Goal: Transaction & Acquisition: Purchase product/service

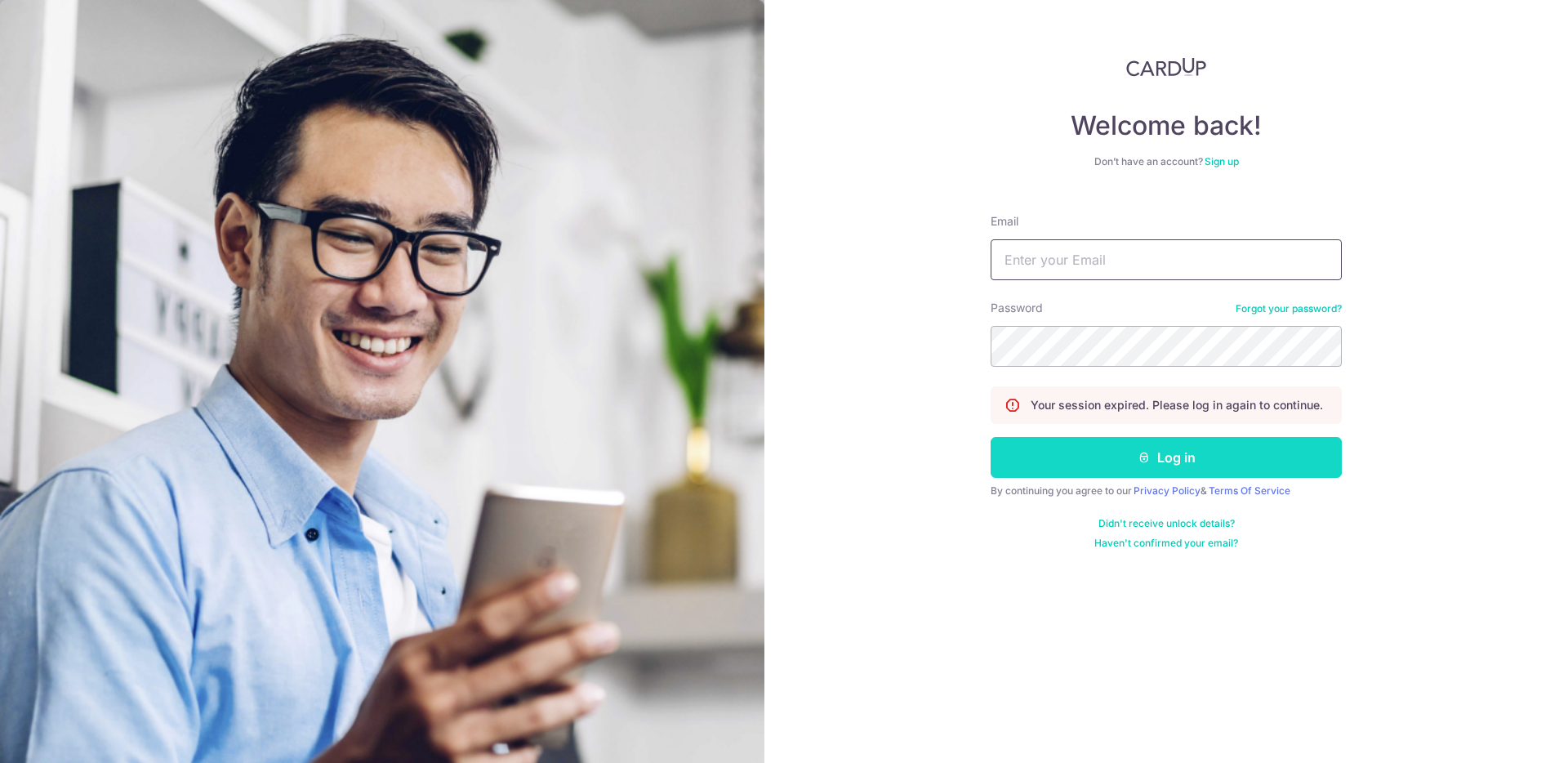
type input "chance.cgchong@gmail.com"
click at [1137, 456] on icon "submit" at bounding box center [1143, 457] width 13 height 13
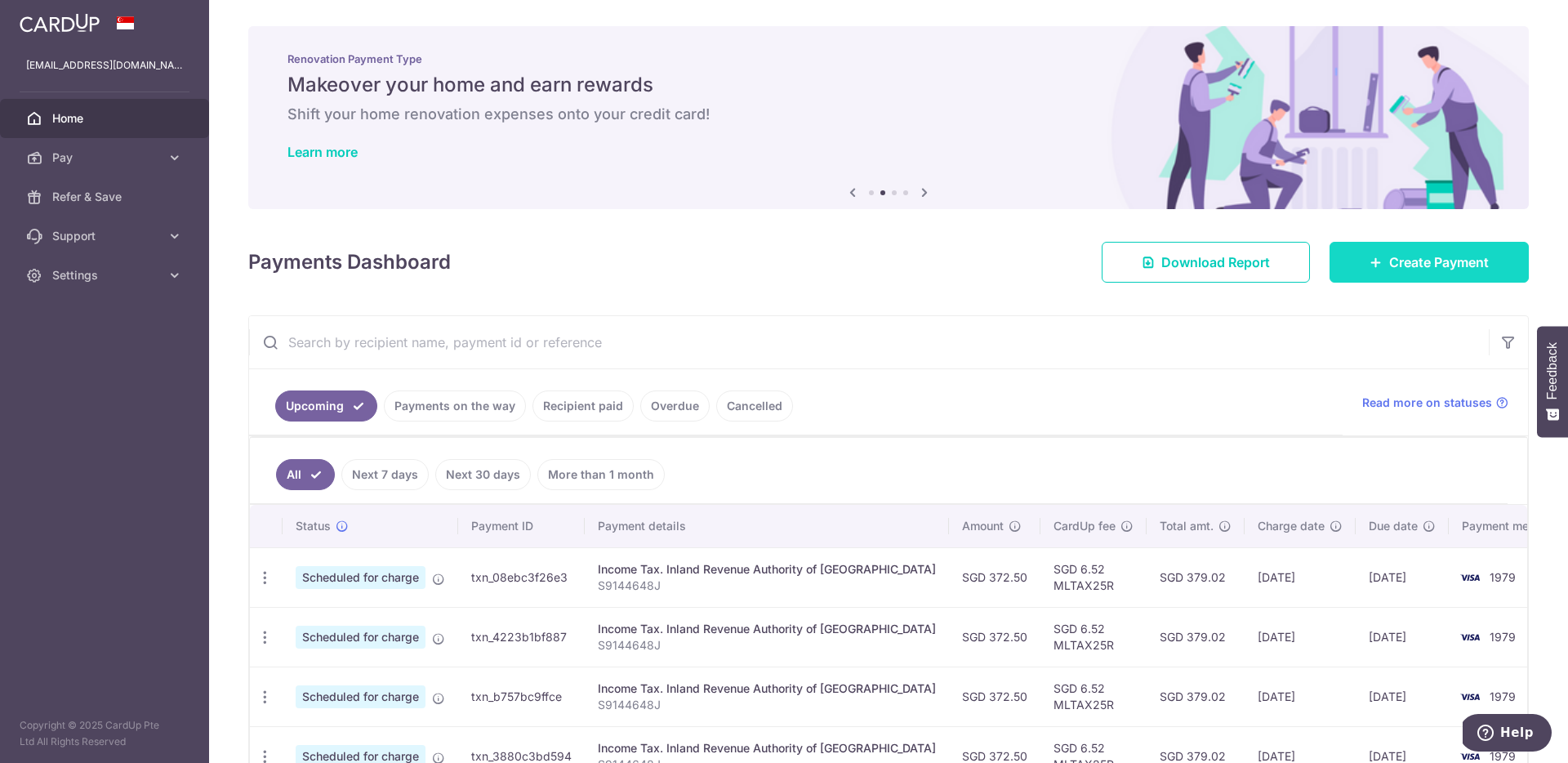
click at [1400, 272] on link "Create Payment" at bounding box center [1428, 262] width 199 height 41
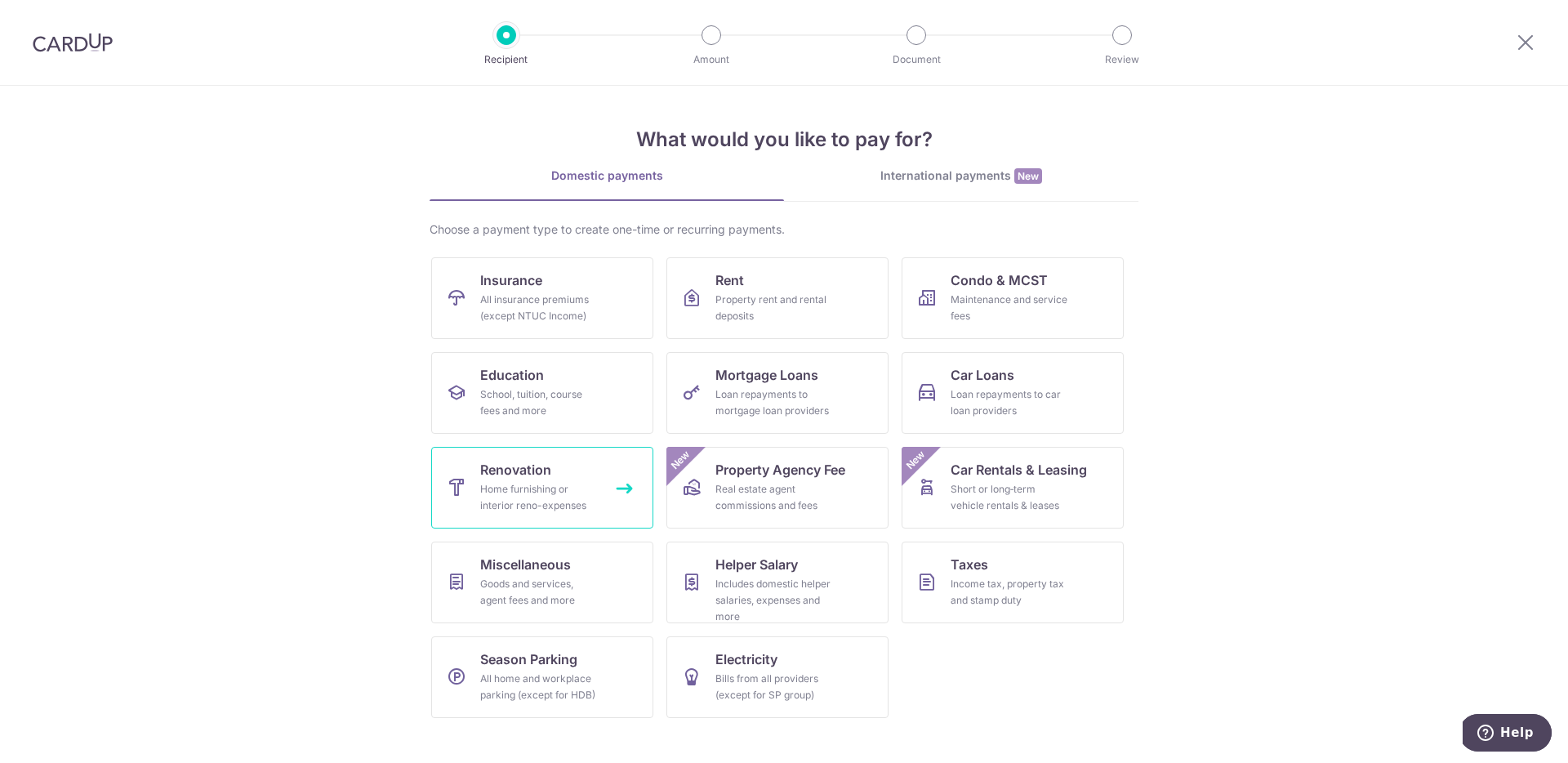
click at [532, 523] on link "Renovation Home furnishing or interior reno-expenses" at bounding box center [542, 487] width 222 height 81
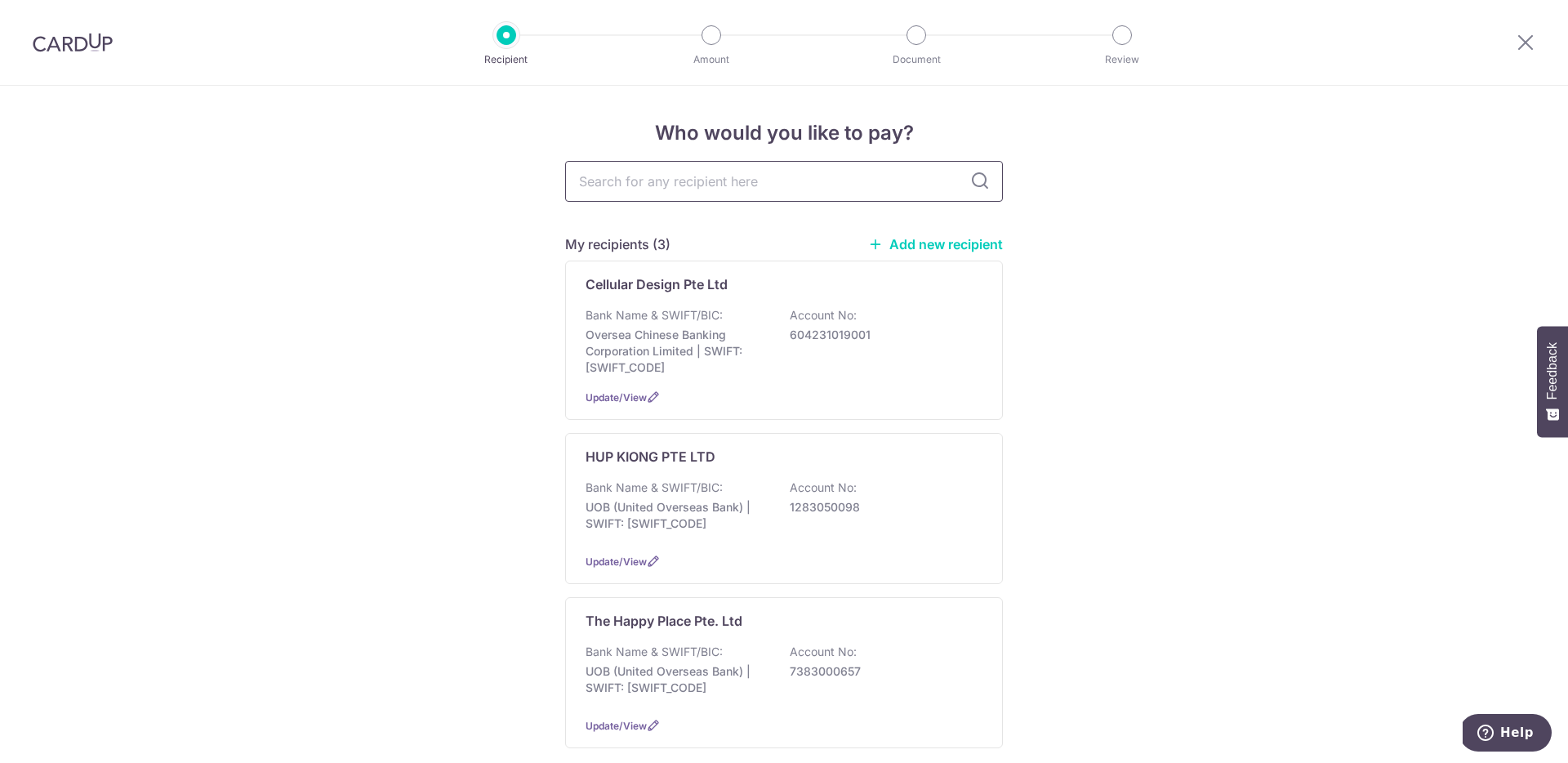
click at [846, 184] on input "text" at bounding box center [783, 182] width 437 height 41
type input "a1 screen"
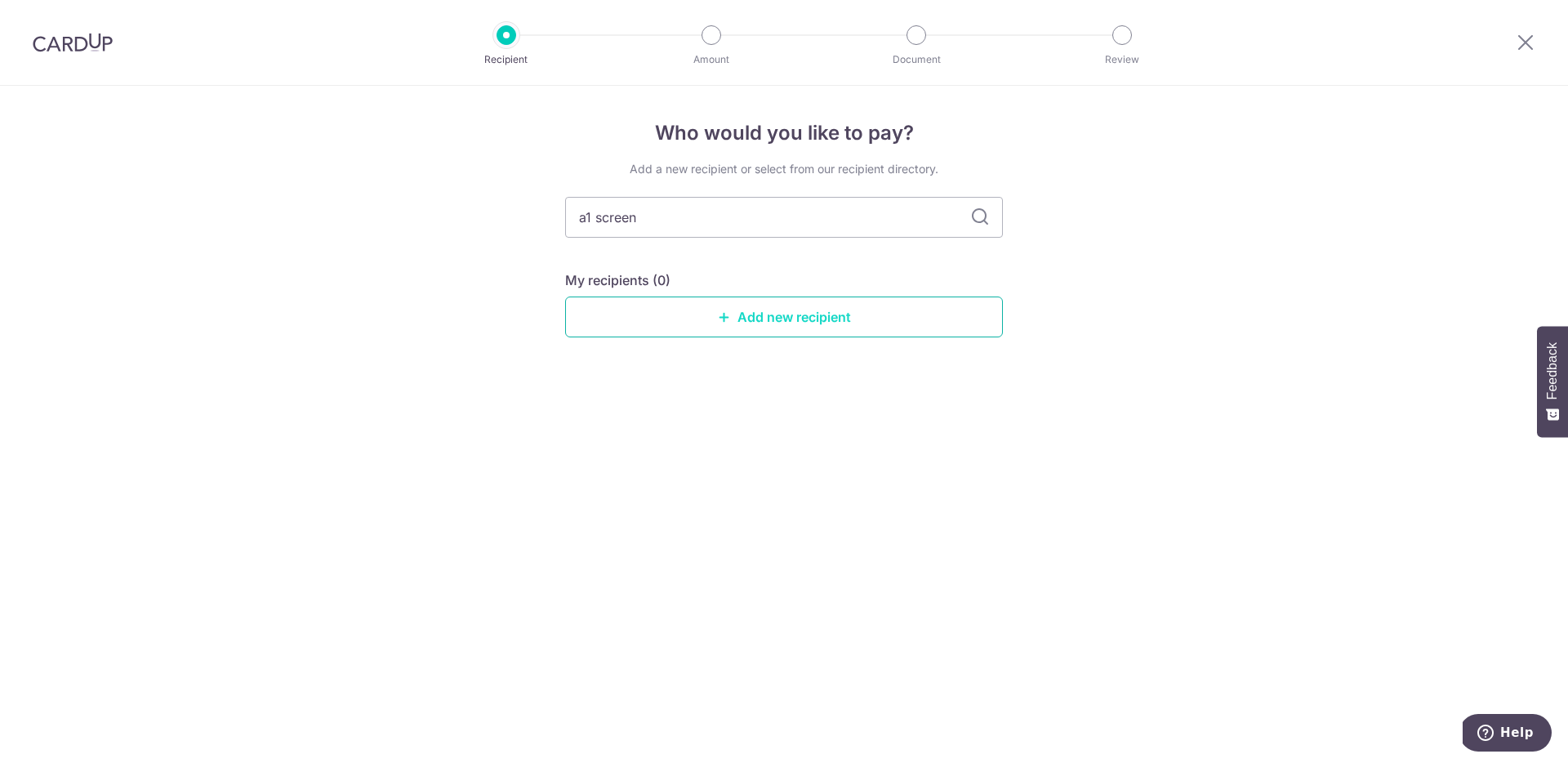
click at [846, 315] on link "Add new recipient" at bounding box center [783, 317] width 437 height 41
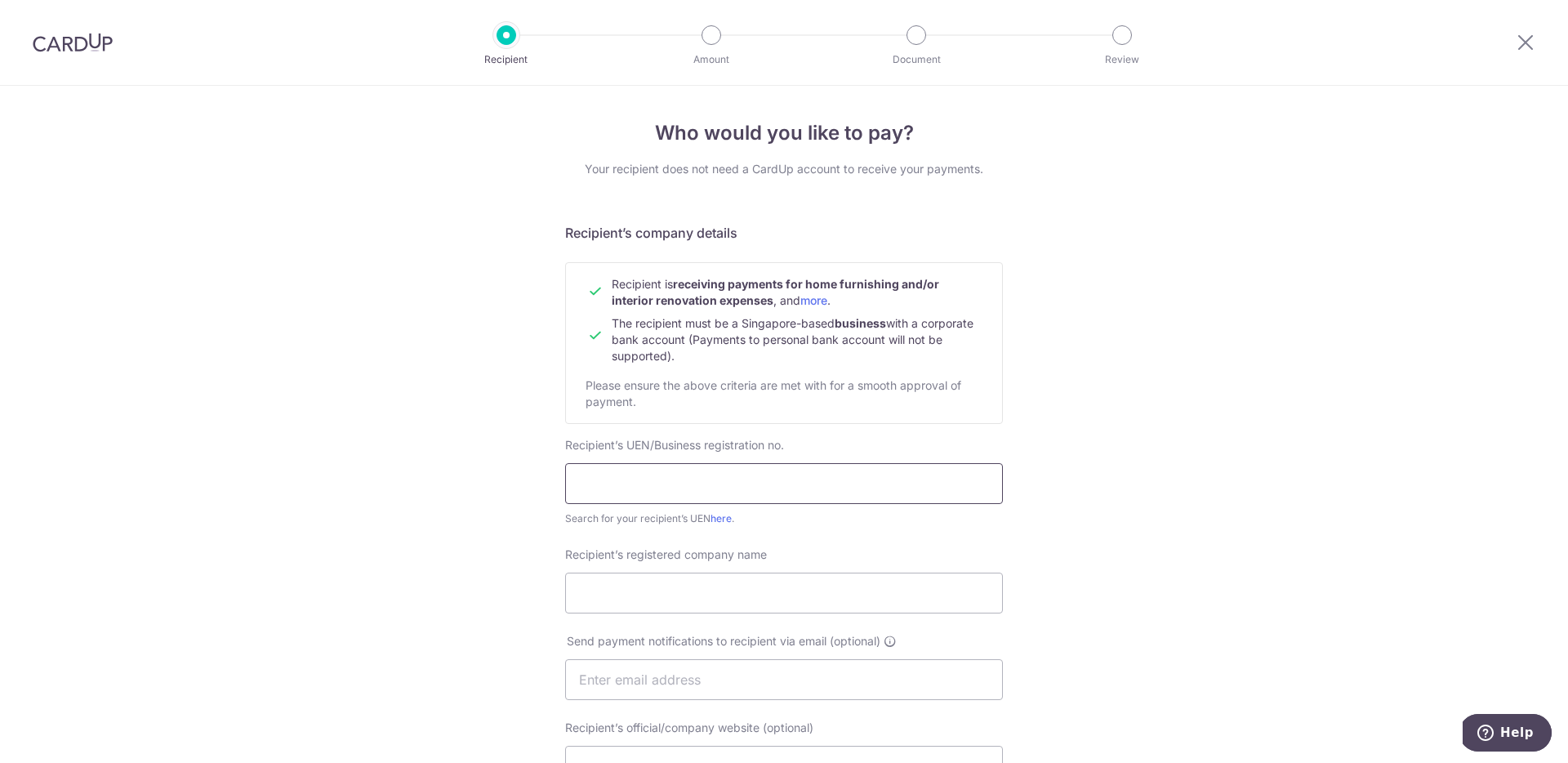
click at [696, 480] on input "text" at bounding box center [783, 484] width 437 height 41
type input "202307534H"
click at [714, 591] on input "Recipient’s registered company name" at bounding box center [783, 593] width 437 height 41
type input "A1 Screen Pte Ltd"
click at [716, 514] on link "here" at bounding box center [721, 518] width 21 height 12
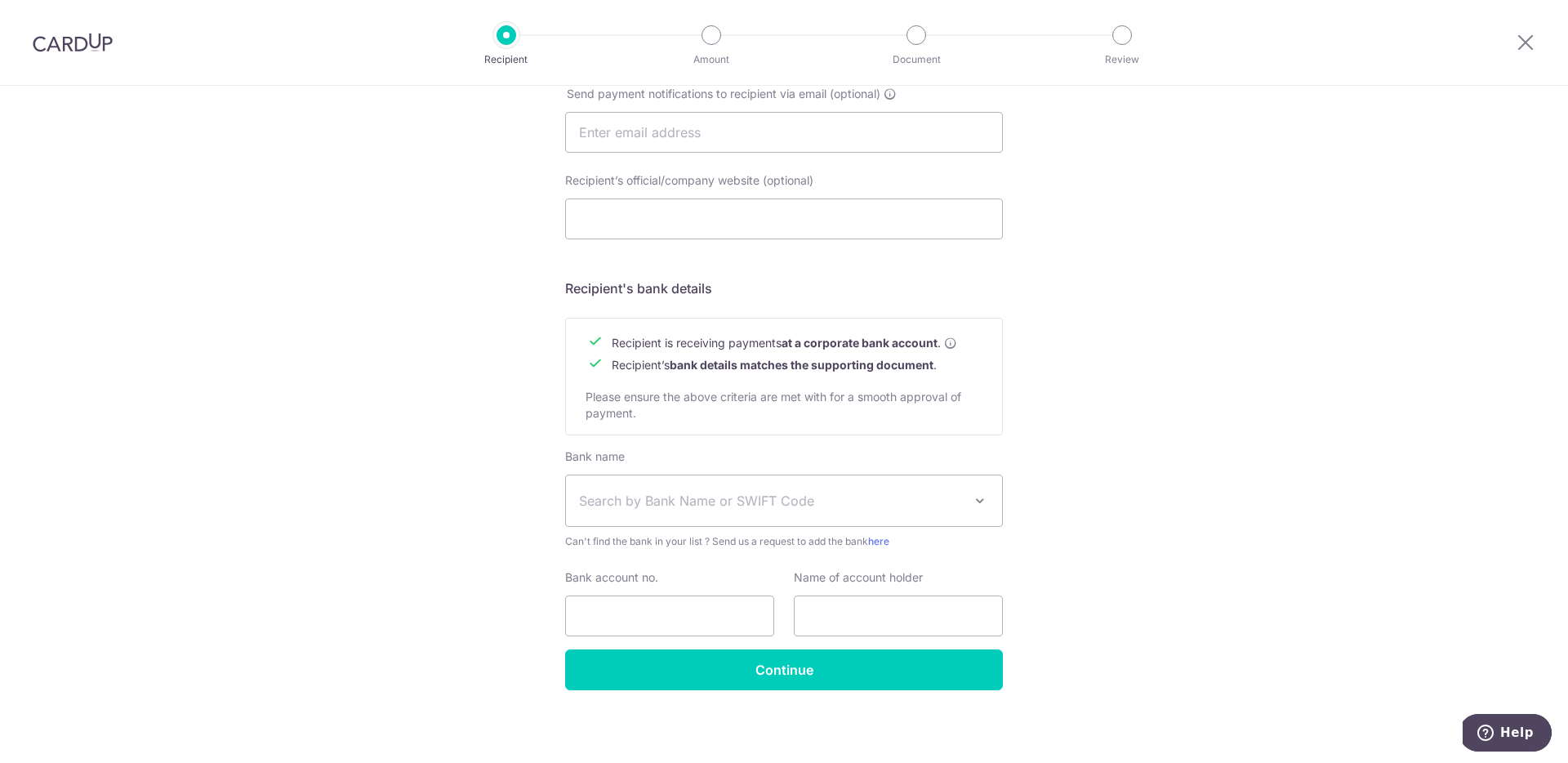
scroll to position [551, 0]
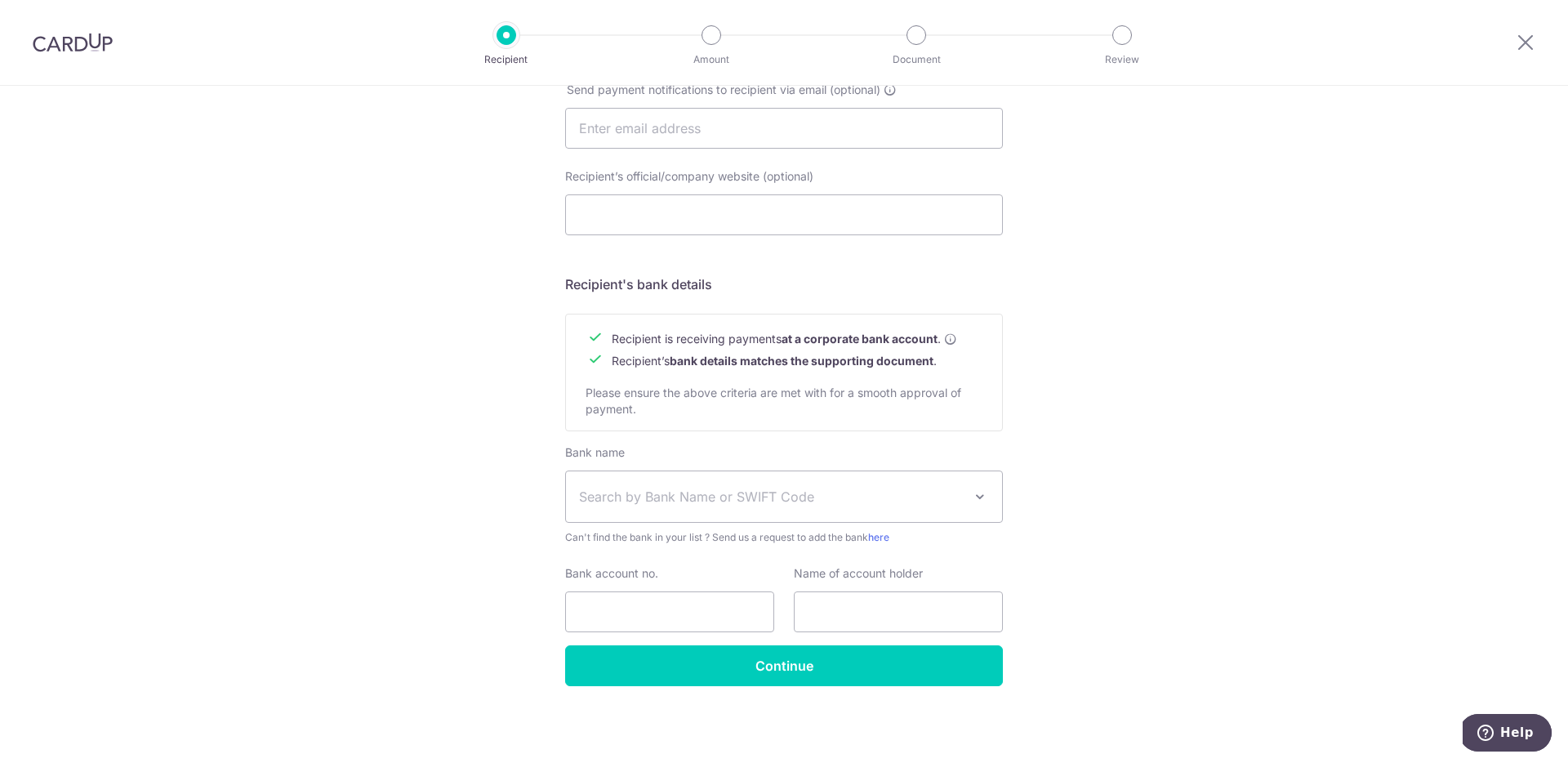
click at [654, 491] on span "Search by Bank Name or SWIFT Code" at bounding box center [770, 497] width 383 height 20
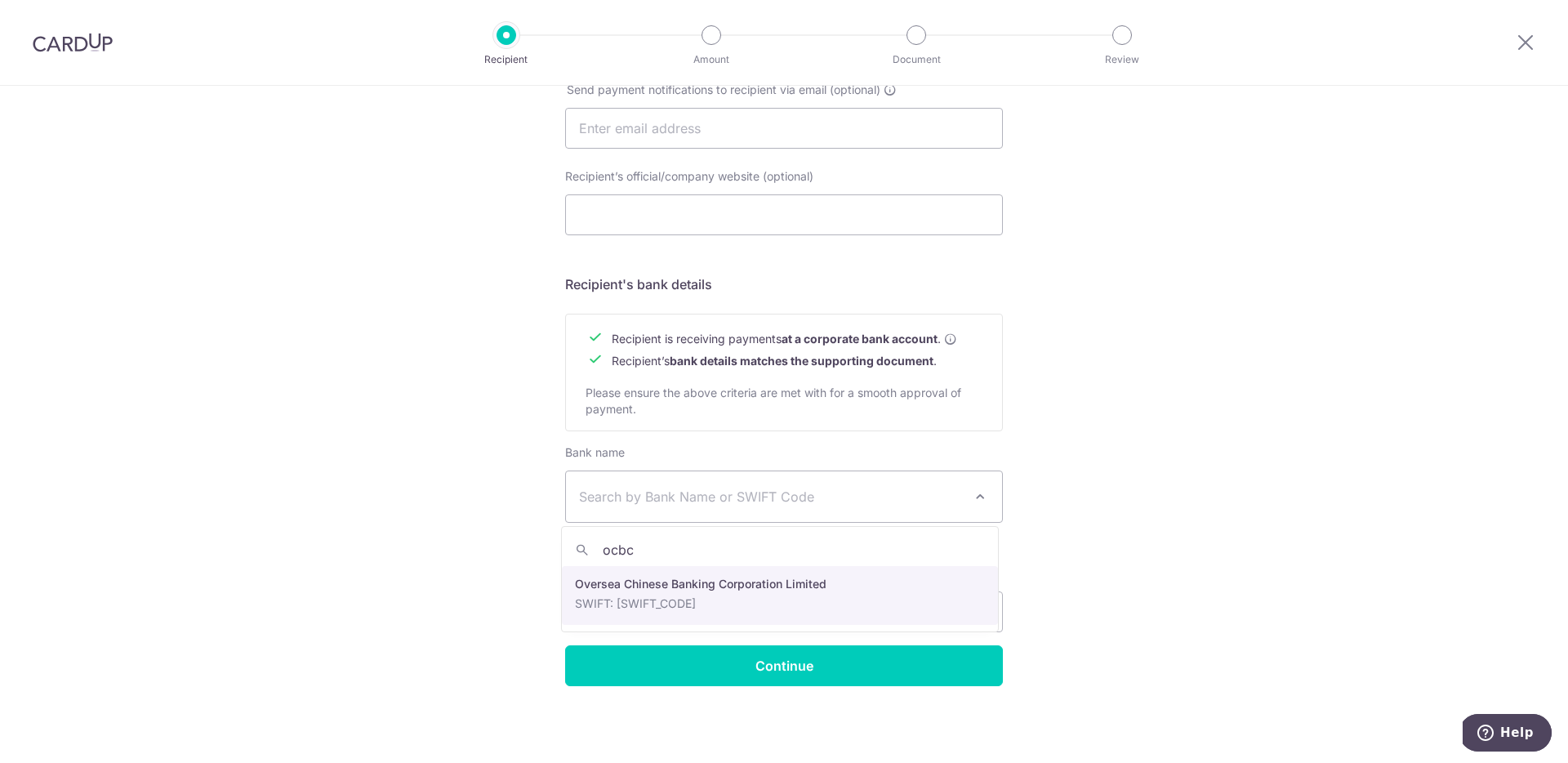
type input "ocbc"
select select "12"
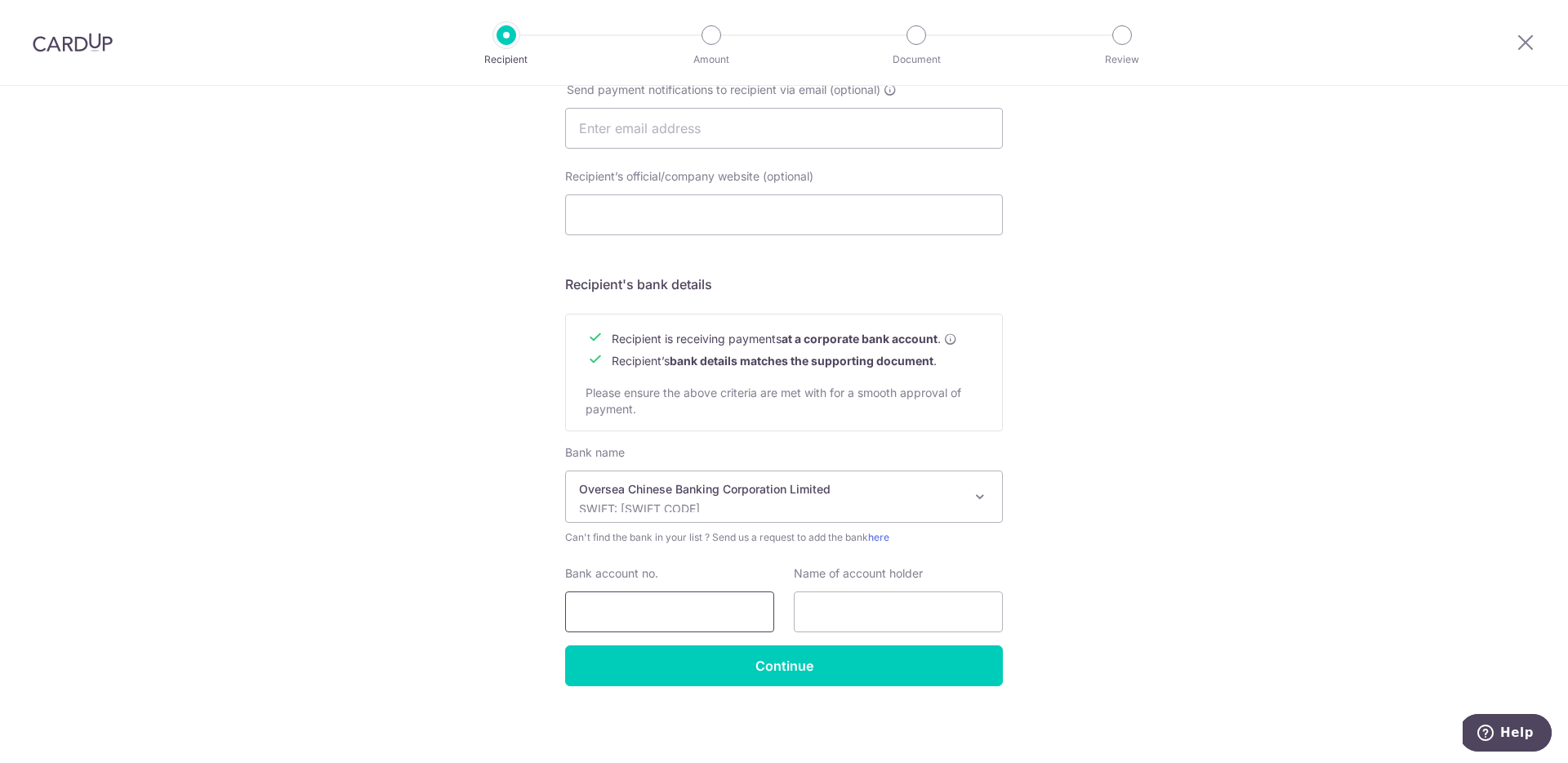
click at [651, 606] on input "Bank account no." at bounding box center [669, 612] width 209 height 41
type input "595259623001"
click at [896, 613] on input "text" at bounding box center [898, 612] width 209 height 41
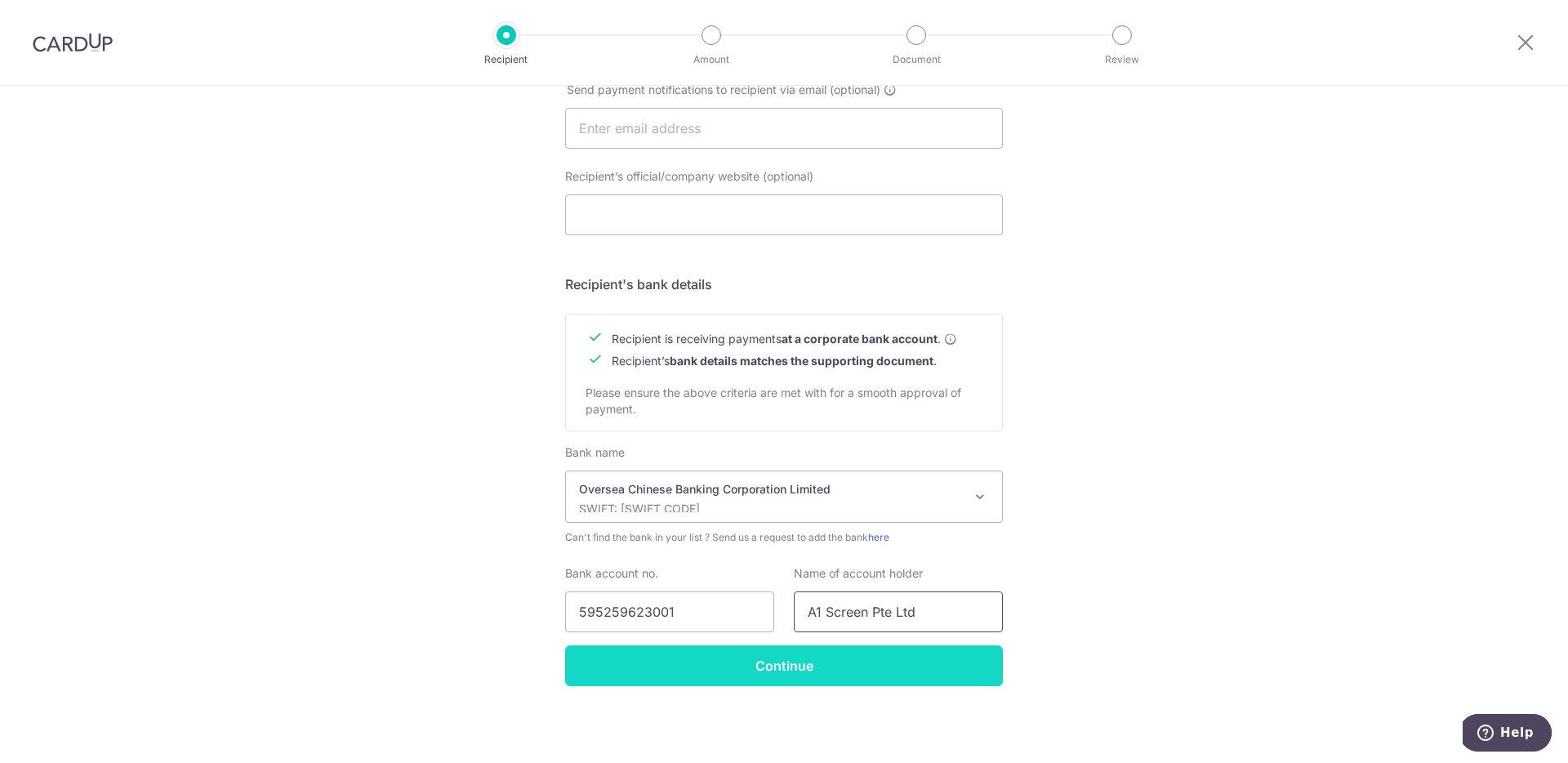
type input "A1 Screen Pte Ltd"
click at [818, 665] on input "Continue" at bounding box center [783, 666] width 437 height 41
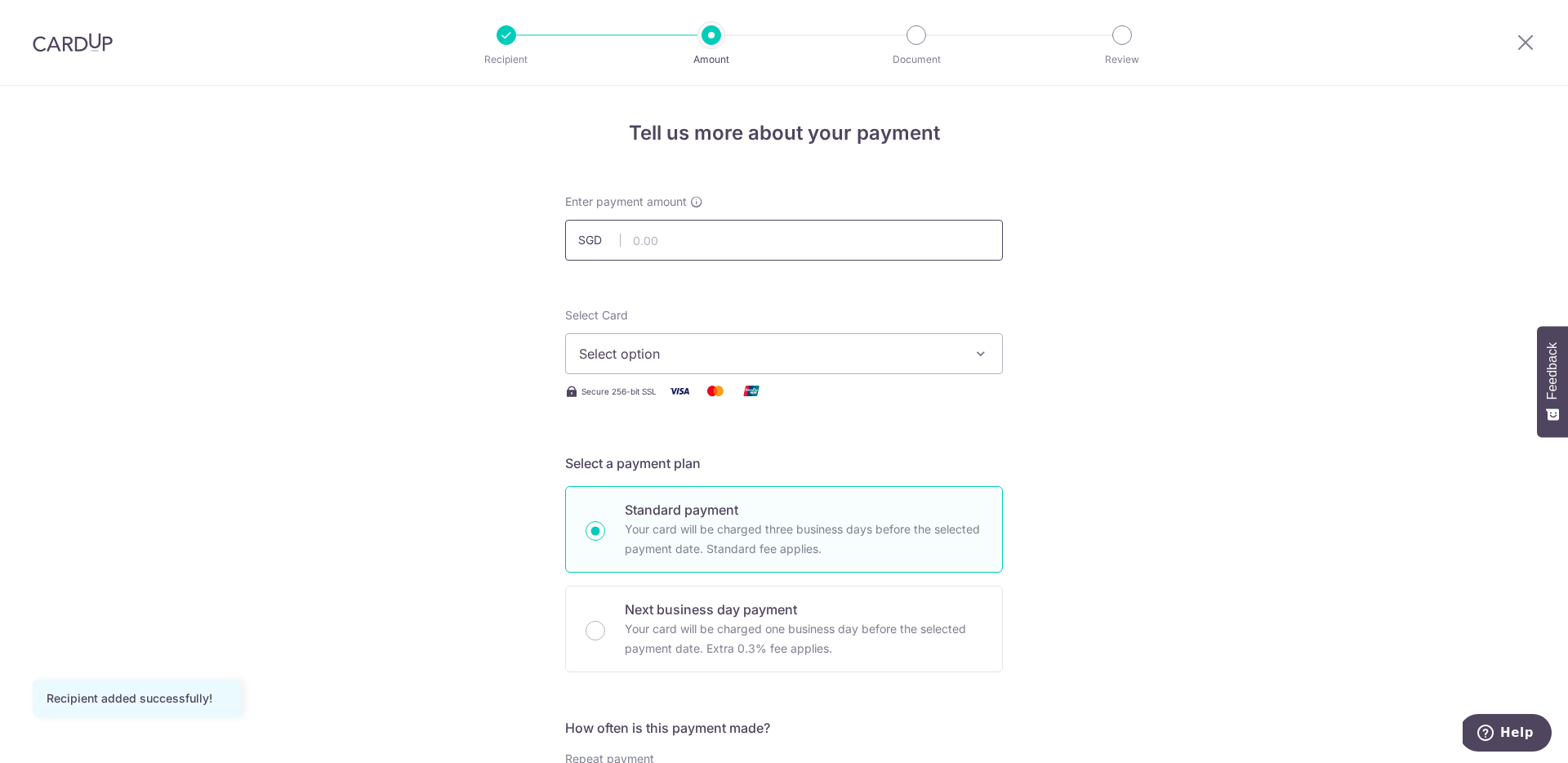
click at [653, 253] on input "text" at bounding box center [783, 241] width 437 height 41
type input "1,145.45"
click at [931, 393] on div "Secure 256-bit SSL" at bounding box center [783, 391] width 437 height 21
click at [879, 364] on button "Select option" at bounding box center [783, 354] width 437 height 41
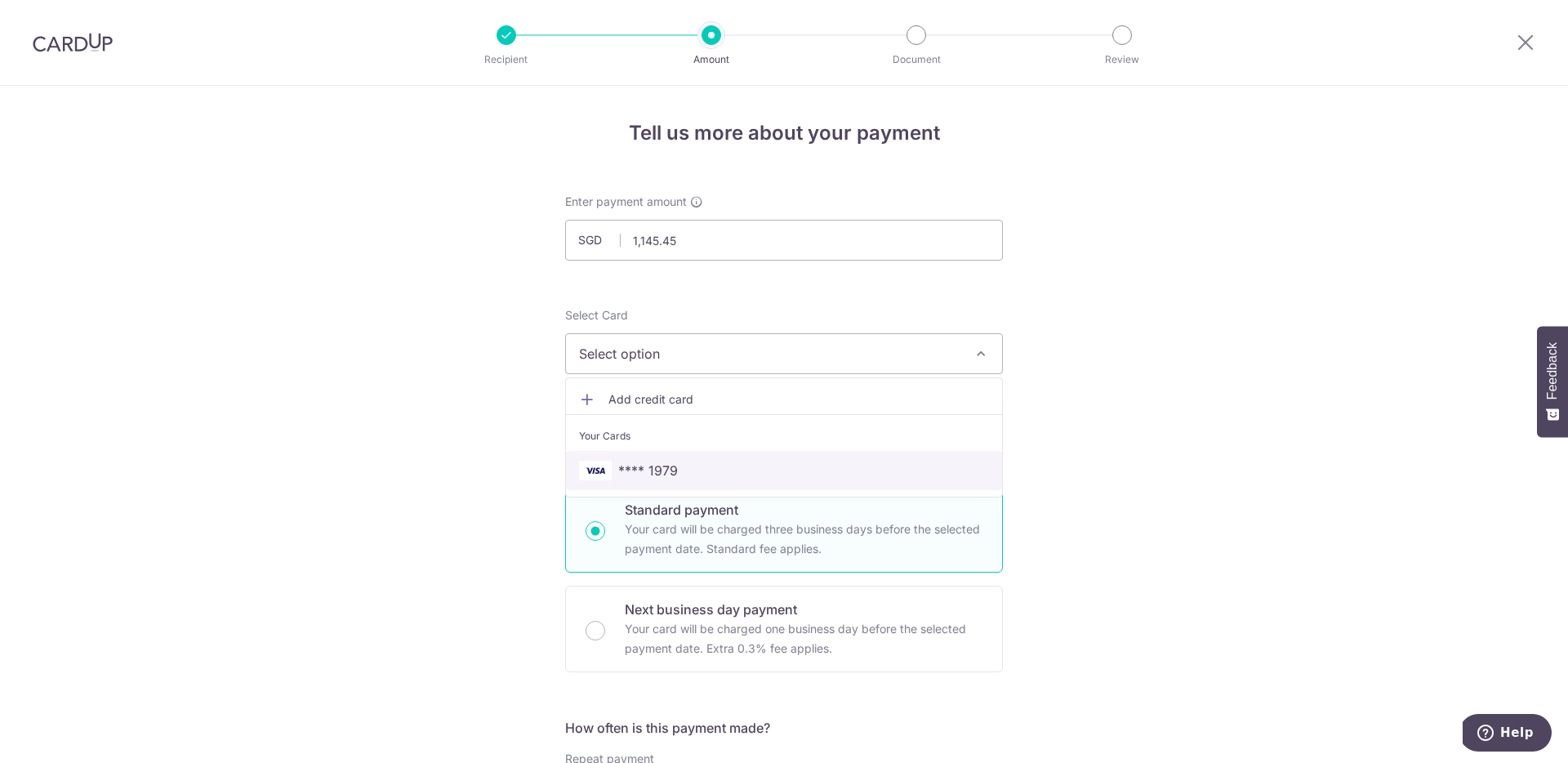
click at [698, 472] on span "**** 1979" at bounding box center [783, 470] width 410 height 20
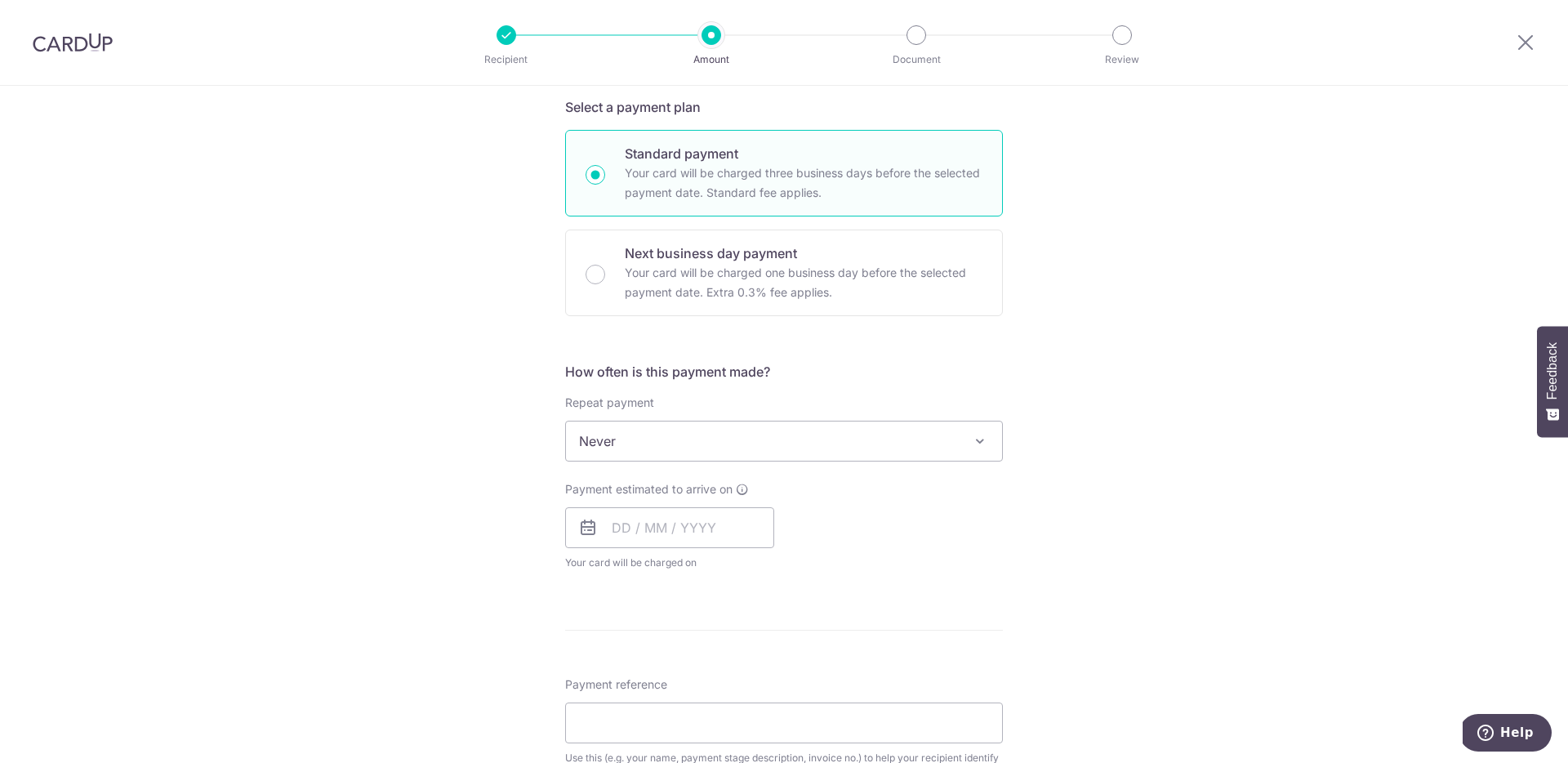
scroll to position [357, 0]
click at [613, 523] on input "text" at bounding box center [669, 527] width 209 height 41
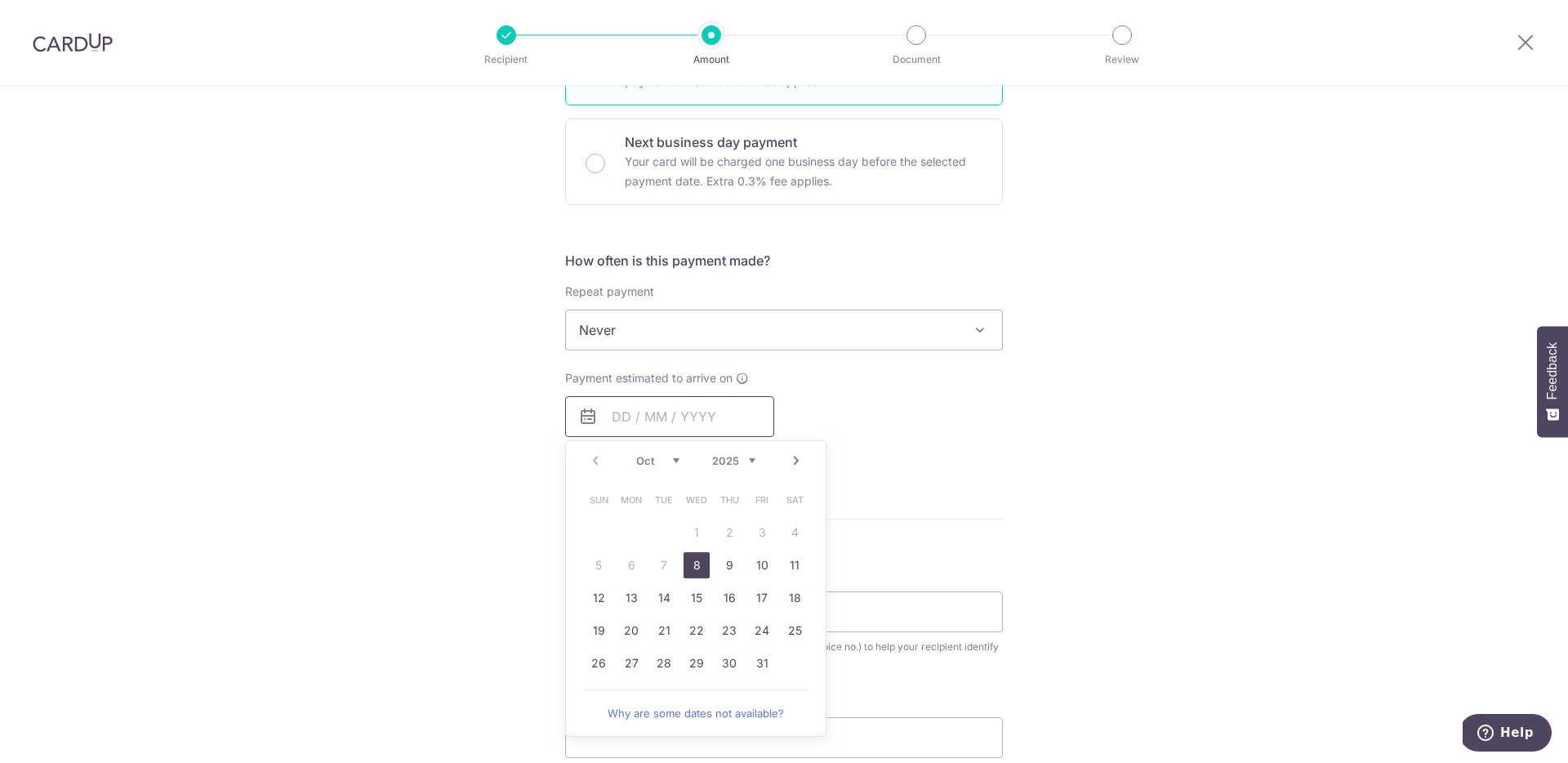
scroll to position [468, 0]
click at [692, 564] on link "8" at bounding box center [696, 564] width 27 height 27
type input "[DATE]"
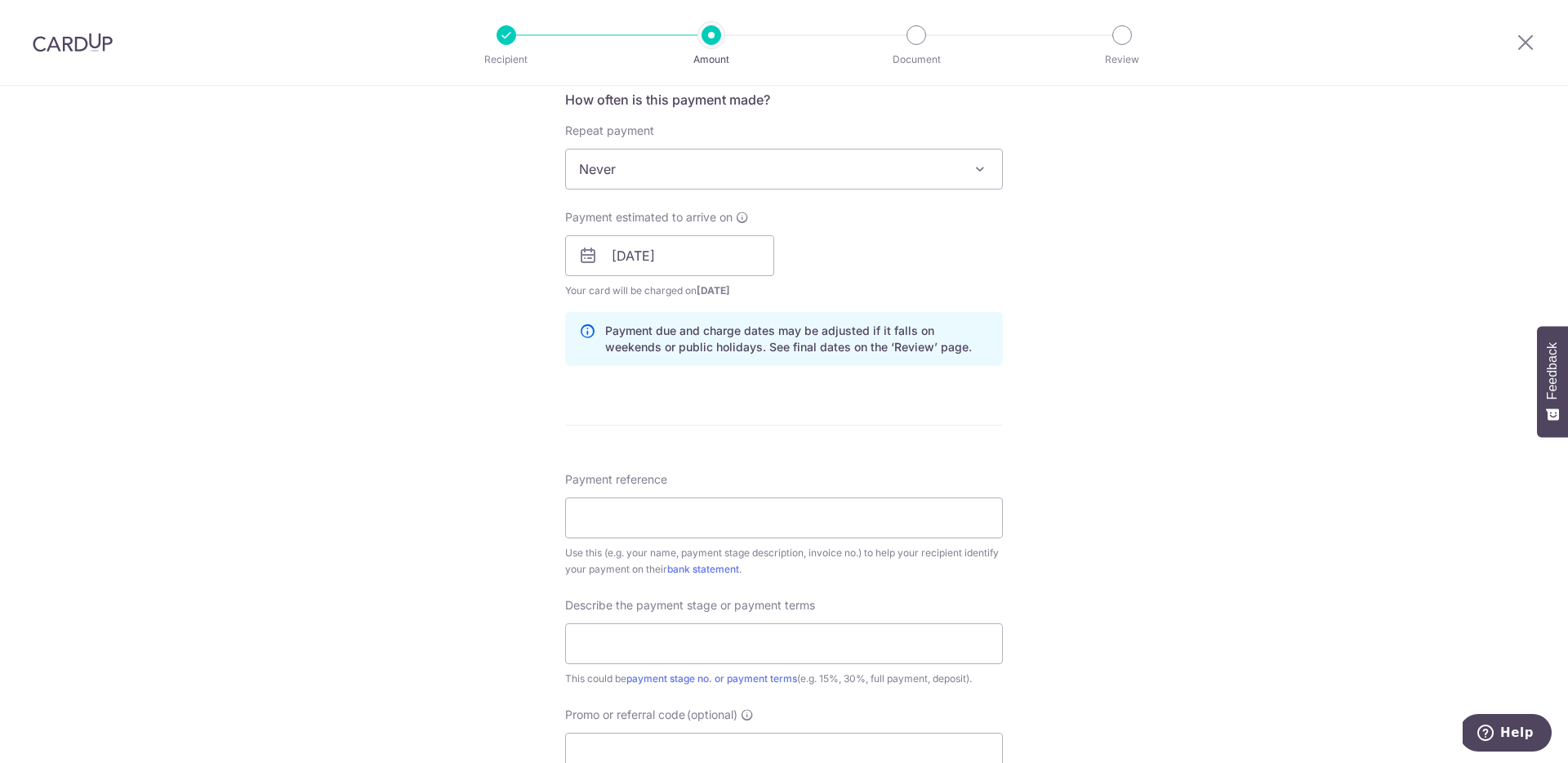
scroll to position [633, 0]
click at [668, 522] on input "Payment reference" at bounding box center [783, 513] width 437 height 41
click at [1002, 591] on div "Tell us more about your payment Enter payment amount SGD 1,145.45 1145.45 Recip…" at bounding box center [784, 280] width 1568 height 1654
click at [794, 512] on input "Payment reference" at bounding box center [783, 513] width 437 height 41
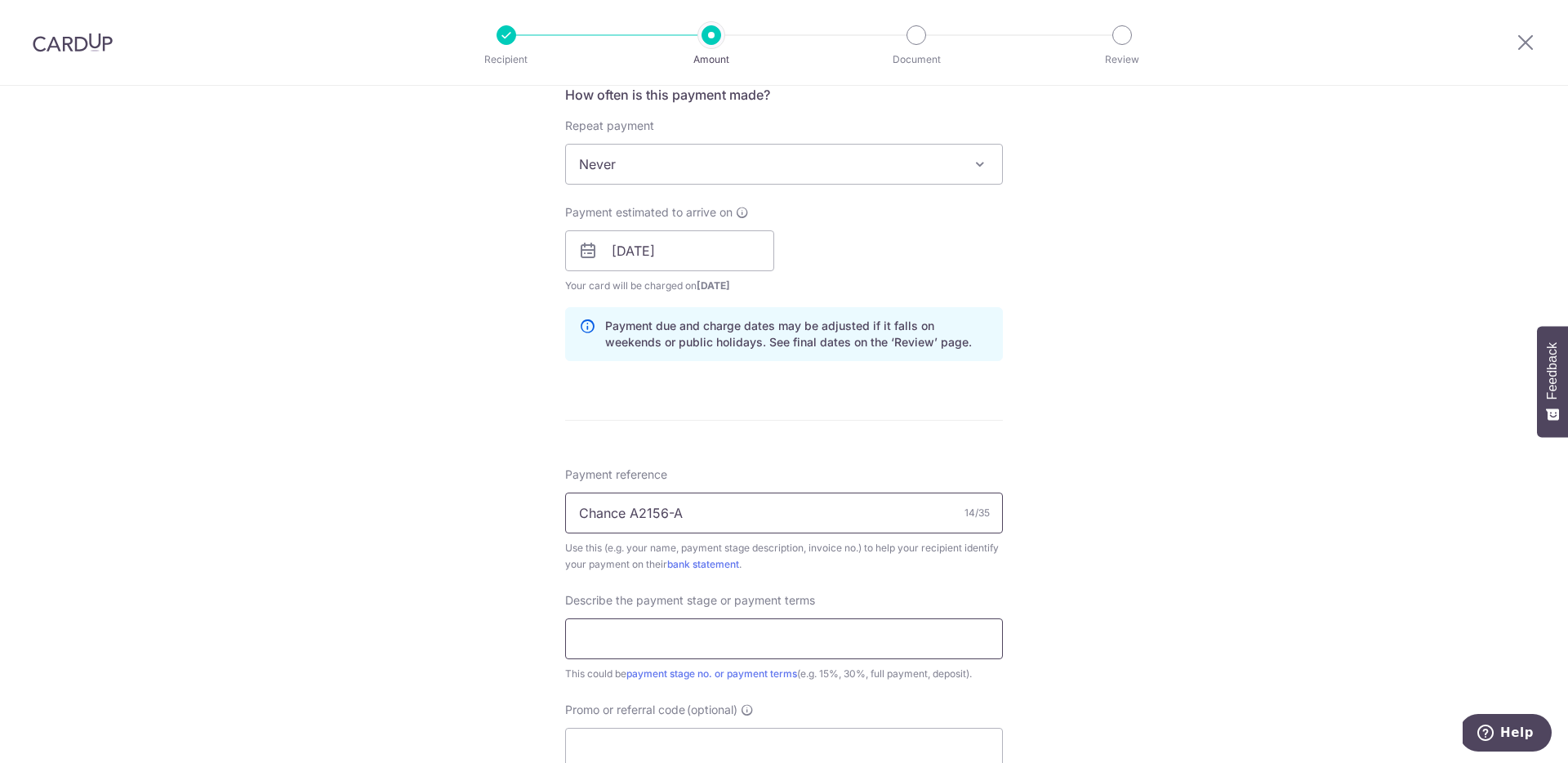
type input "Chance A2156-A"
click at [703, 642] on input "text" at bounding box center [783, 639] width 437 height 41
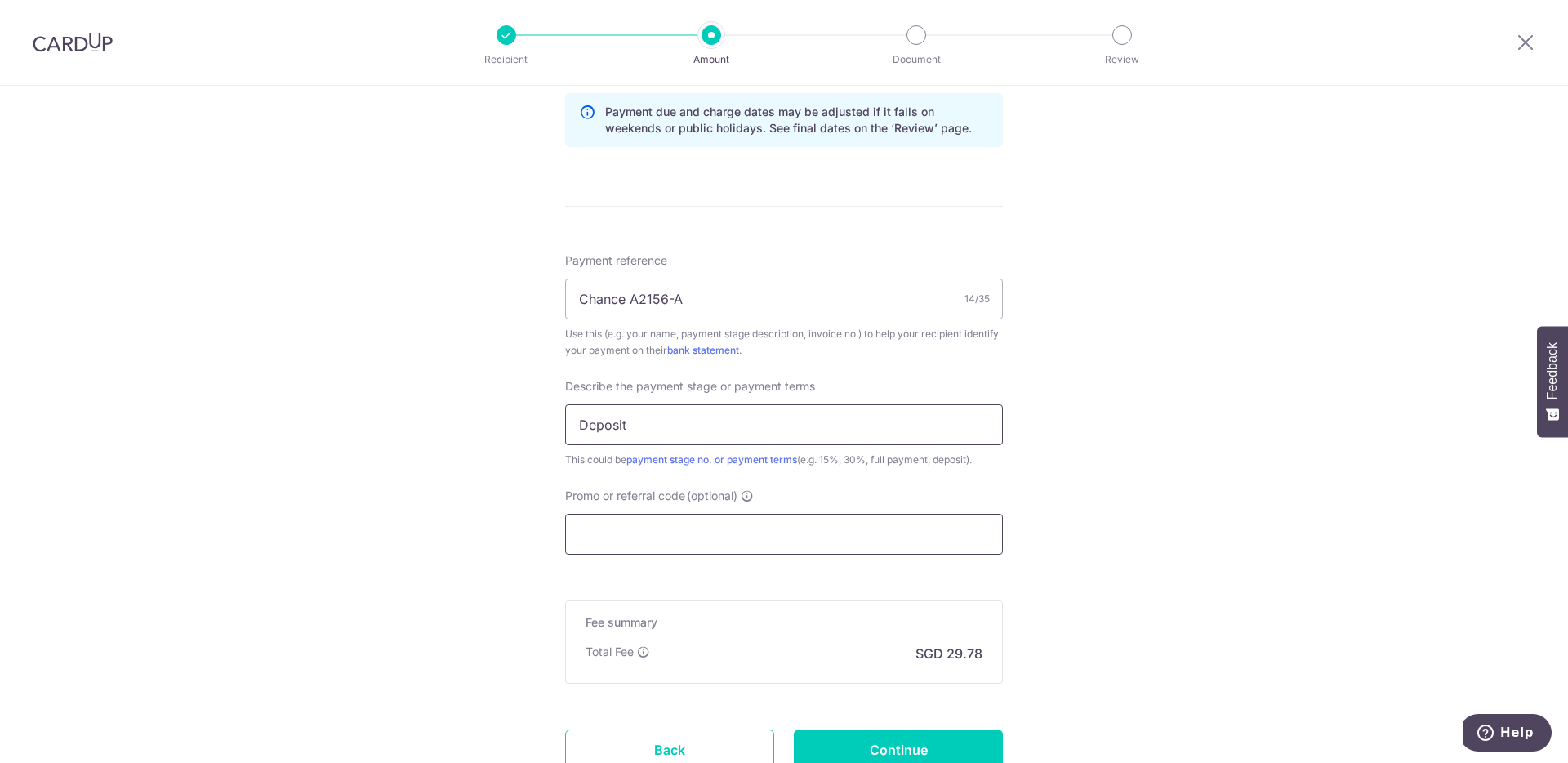
type input "Deposit"
click at [651, 536] on input "Promo or referral code (optional)" at bounding box center [783, 534] width 437 height 41
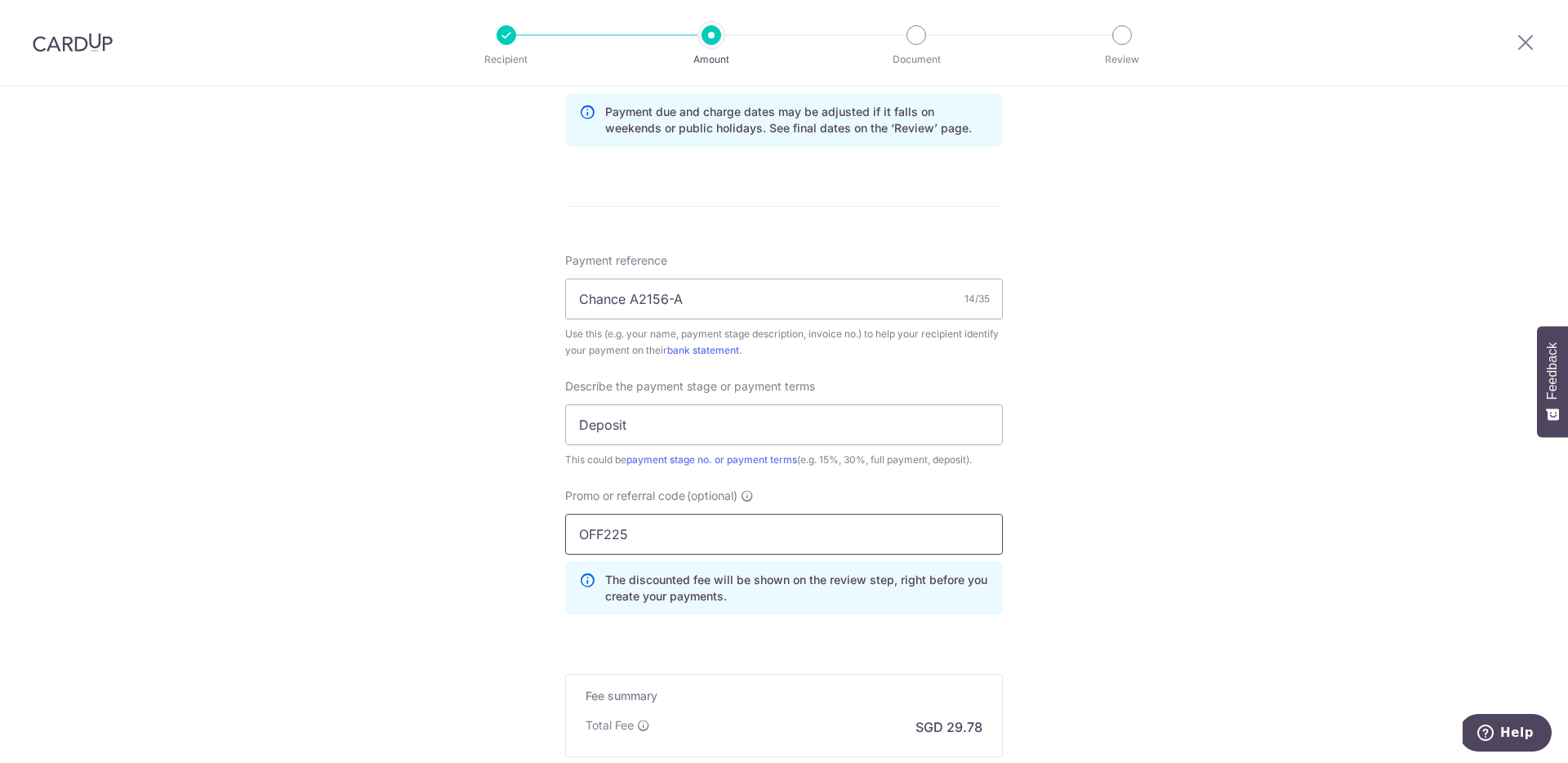
type input "OFF225"
click at [788, 656] on form "Enter payment amount SGD 1,145.45 1145.45 Recipient added successfully! Select …" at bounding box center [783, 118] width 437 height 1543
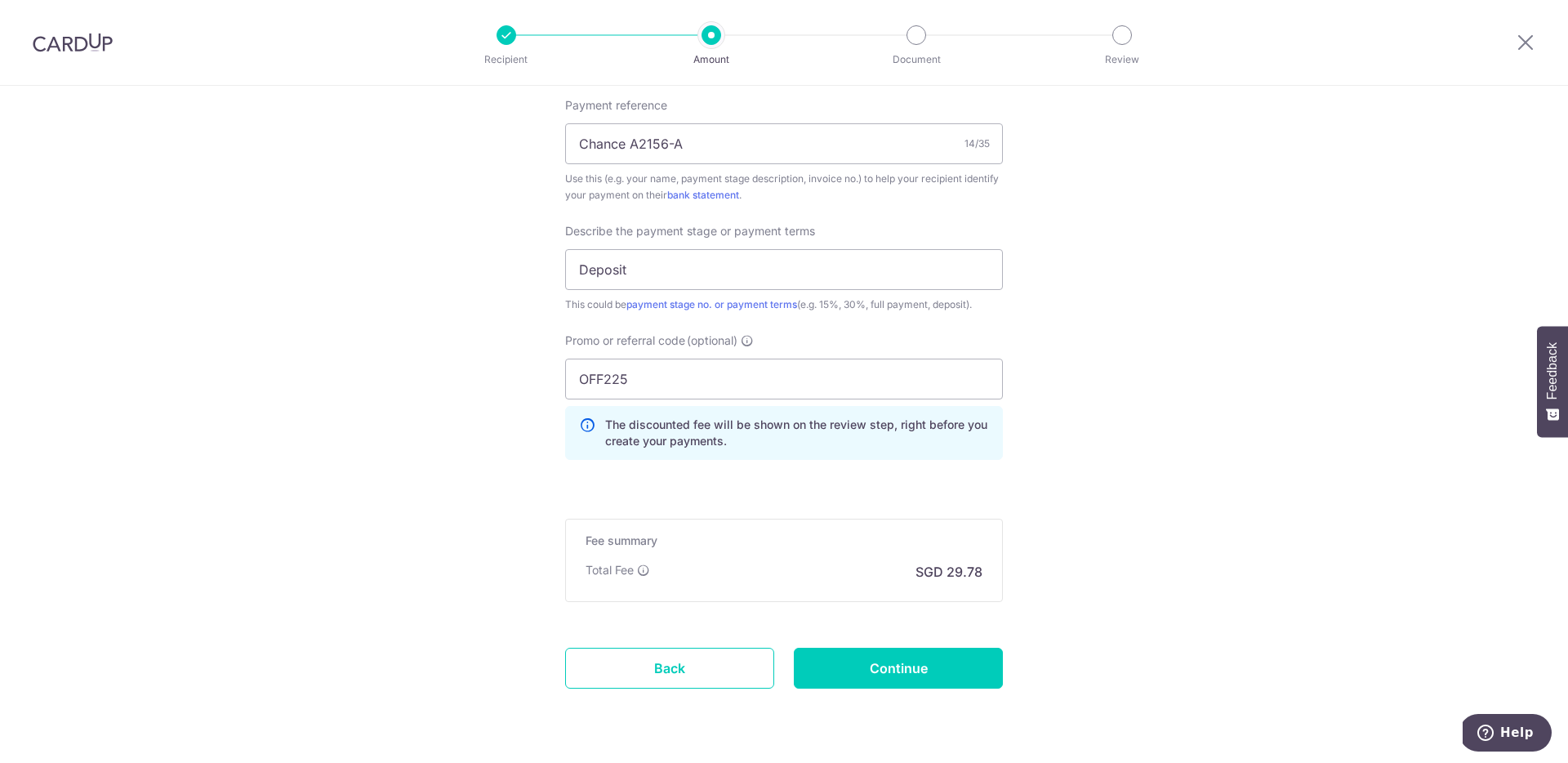
scroll to position [1051, 0]
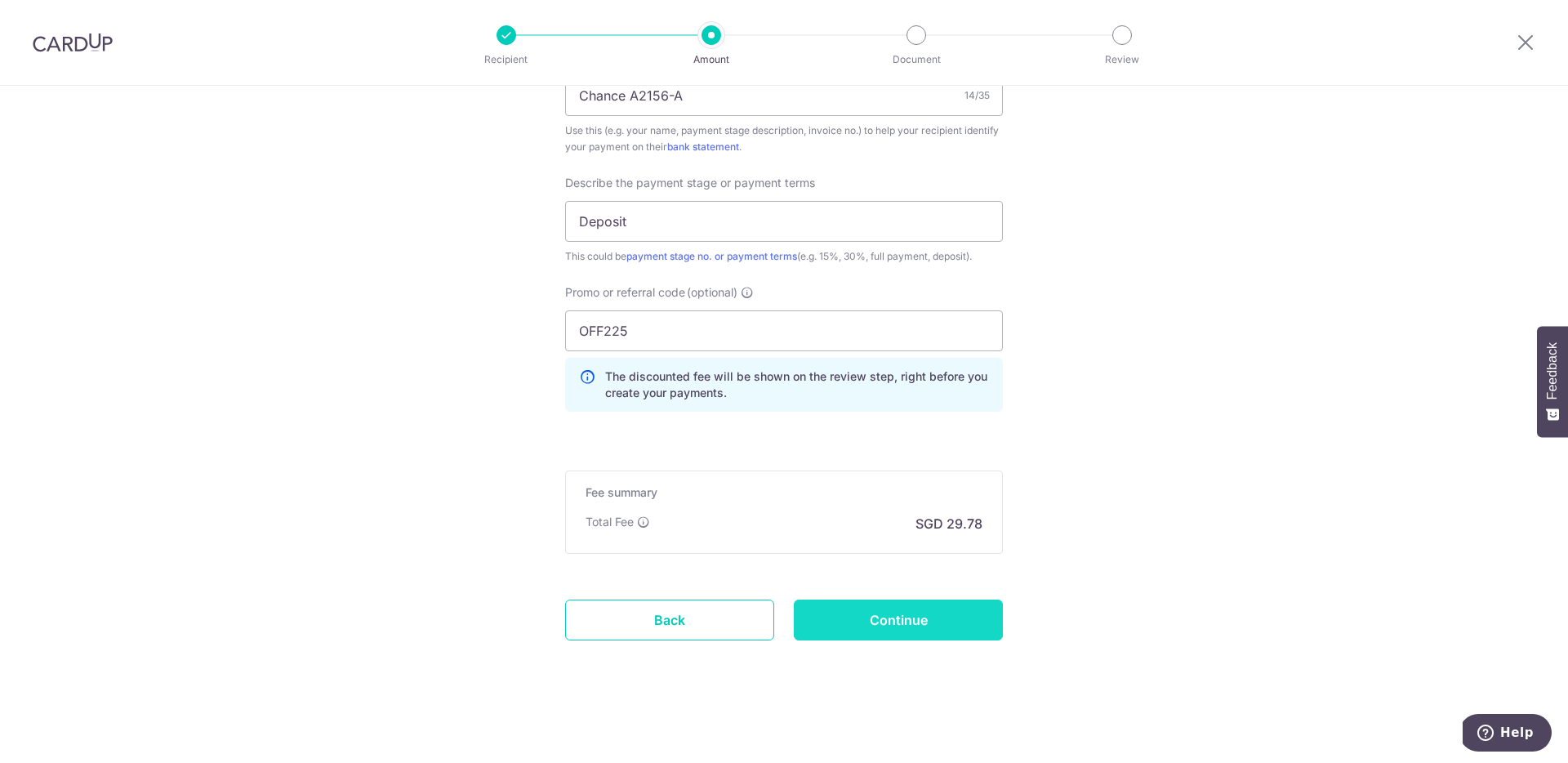
click at [886, 622] on input "Continue" at bounding box center [898, 620] width 209 height 41
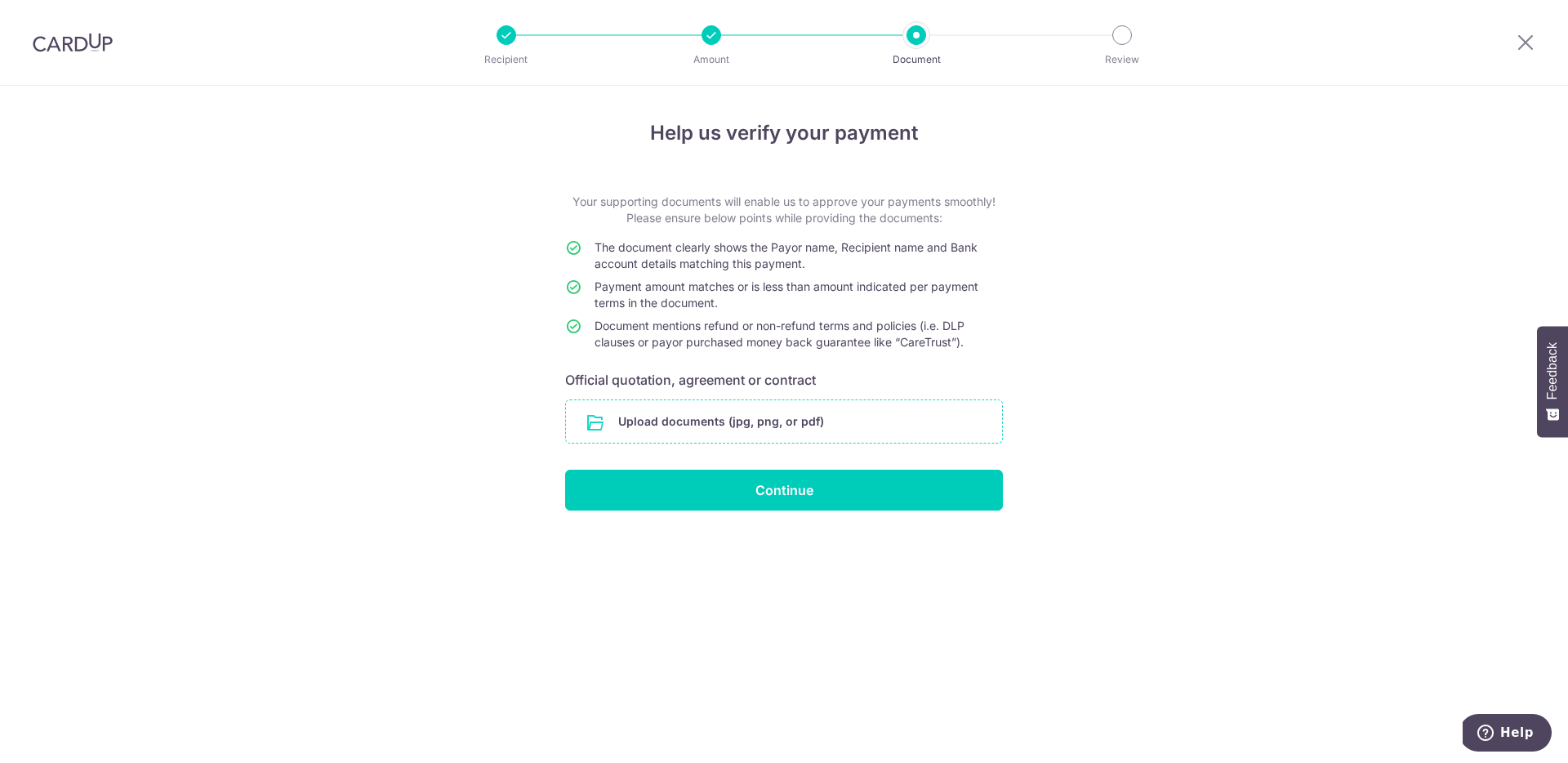
click at [691, 414] on input "file" at bounding box center [783, 421] width 436 height 43
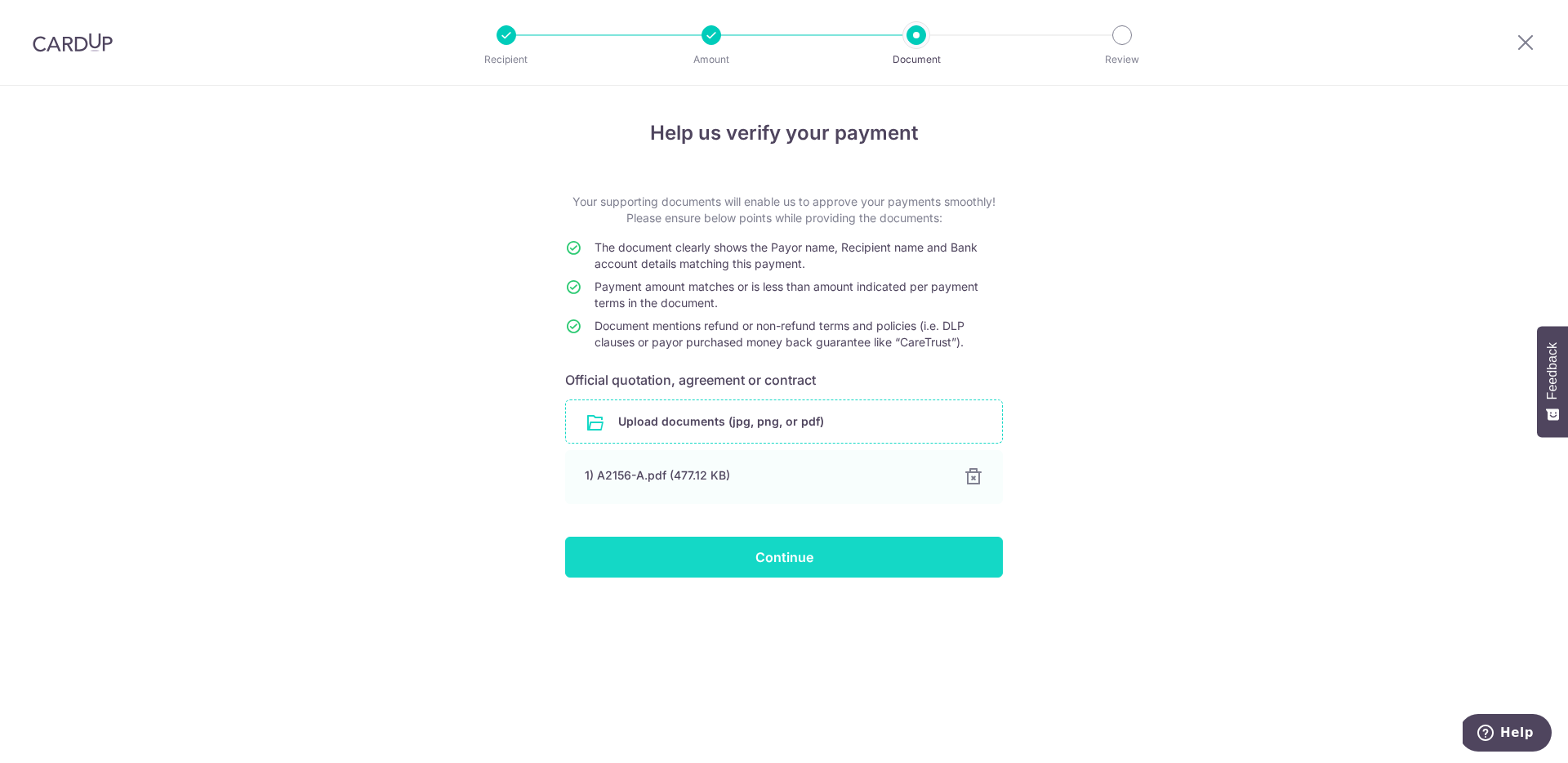
click at [778, 562] on input "Continue" at bounding box center [783, 557] width 437 height 41
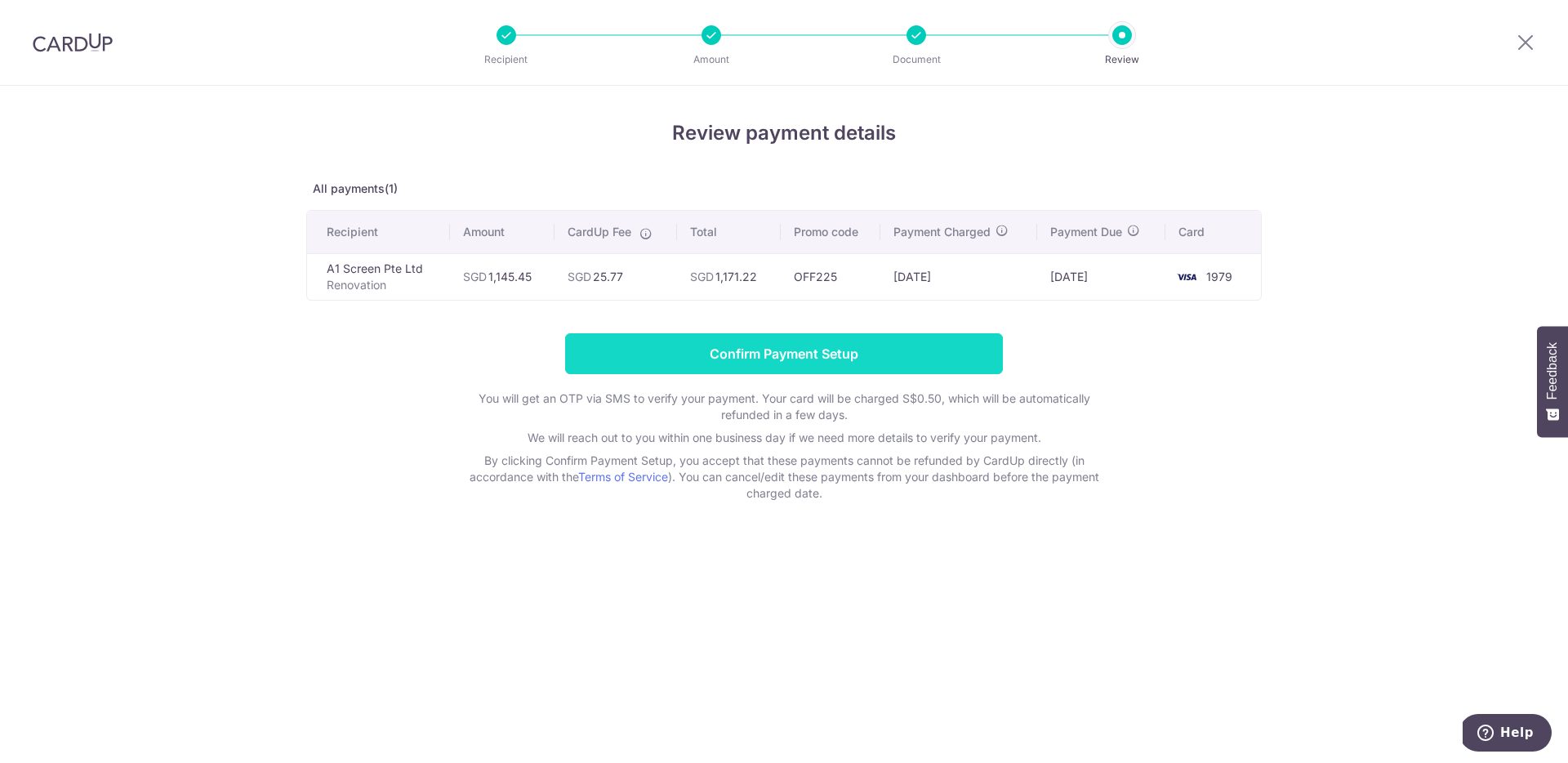
click at [780, 355] on input "Confirm Payment Setup" at bounding box center [783, 354] width 437 height 41
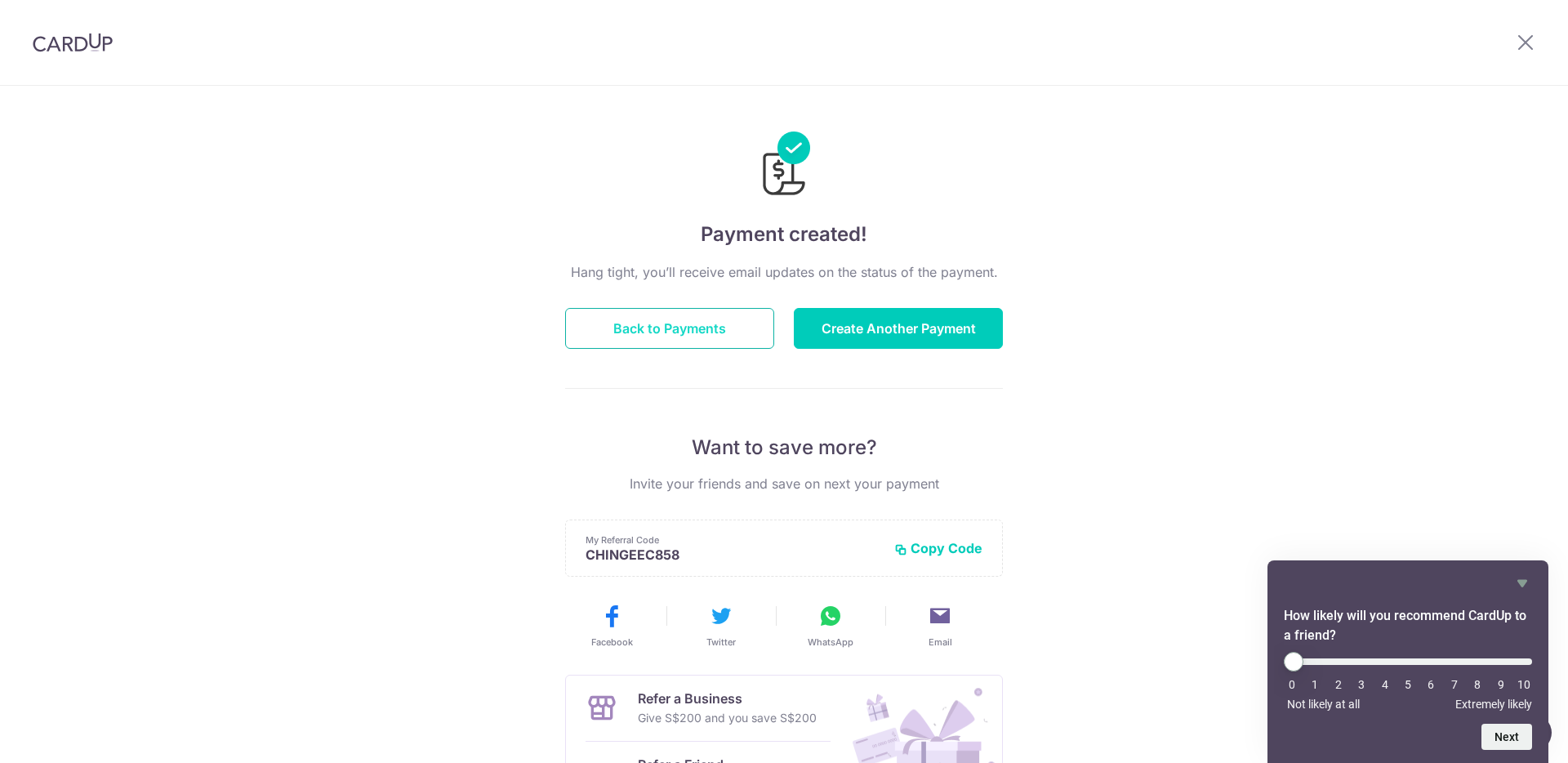
click at [653, 325] on button "Back to Payments" at bounding box center [669, 329] width 209 height 41
